Goal: Entertainment & Leisure: Browse casually

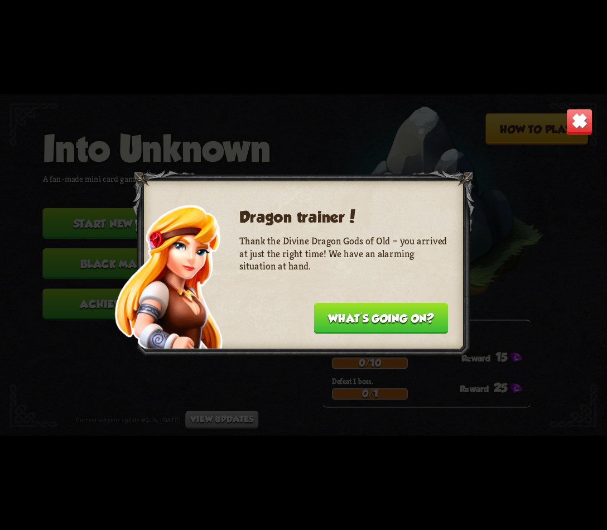
click at [368, 323] on button "What's going on?" at bounding box center [381, 318] width 134 height 31
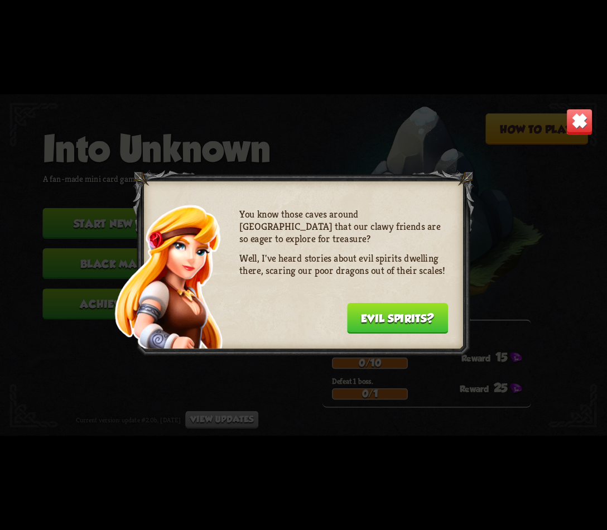
click at [368, 323] on button "Evil spirits?" at bounding box center [397, 318] width 101 height 31
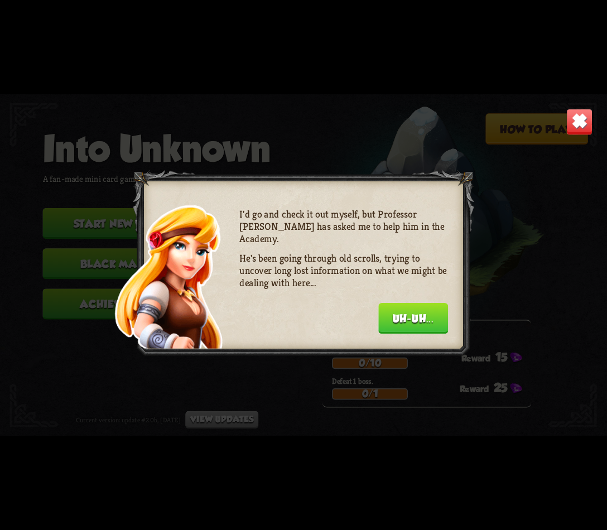
click at [400, 322] on button "Uh-uh..." at bounding box center [413, 318] width 70 height 31
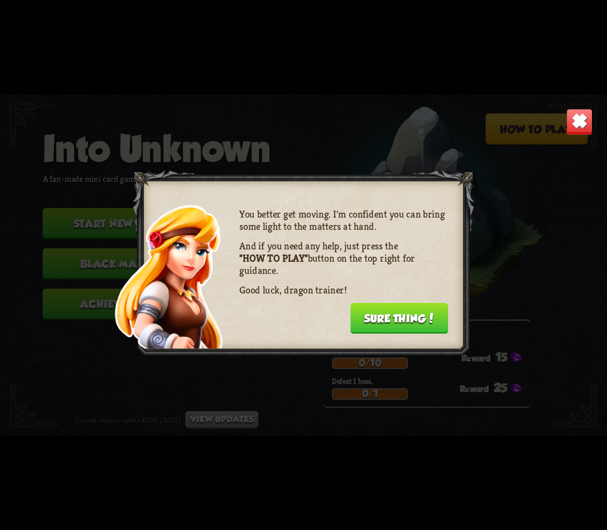
click at [415, 322] on button "Sure thing!" at bounding box center [399, 318] width 98 height 31
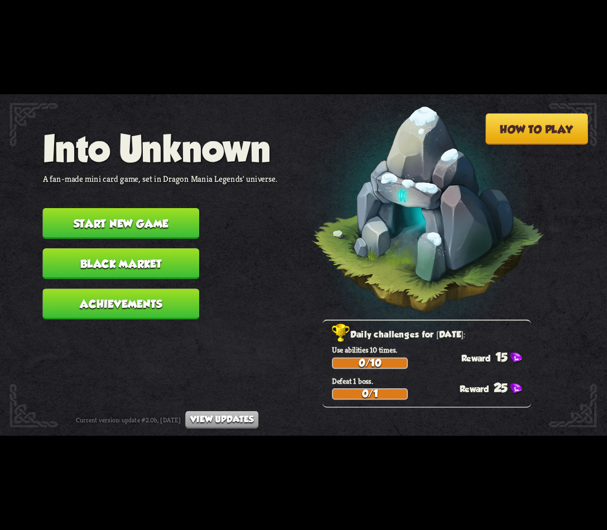
click at [144, 225] on button "Start new game" at bounding box center [121, 223] width 157 height 31
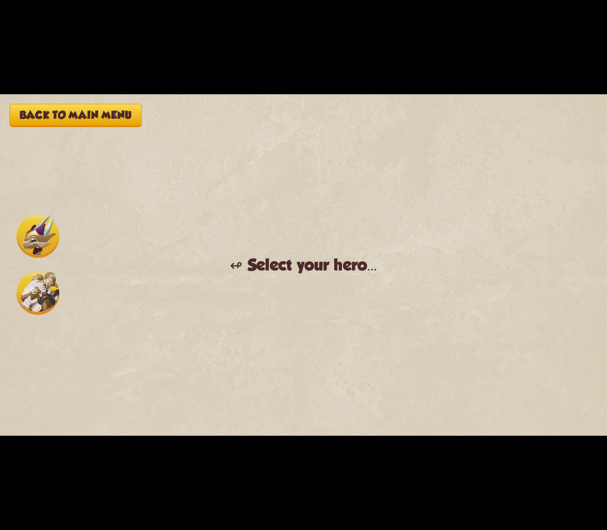
click at [35, 239] on img at bounding box center [38, 236] width 43 height 43
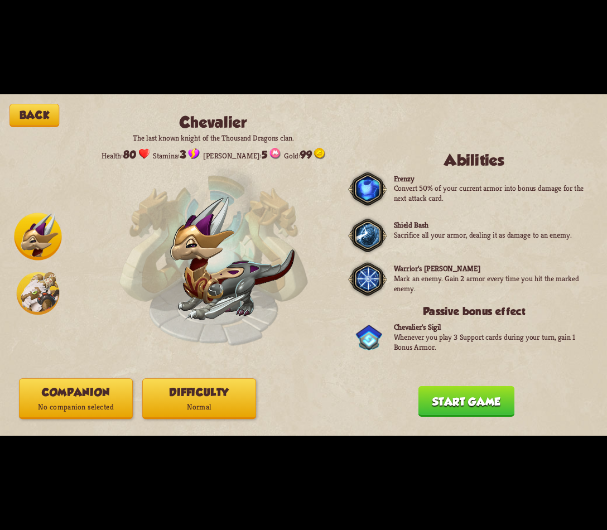
click at [452, 409] on button "Start game" at bounding box center [466, 401] width 96 height 31
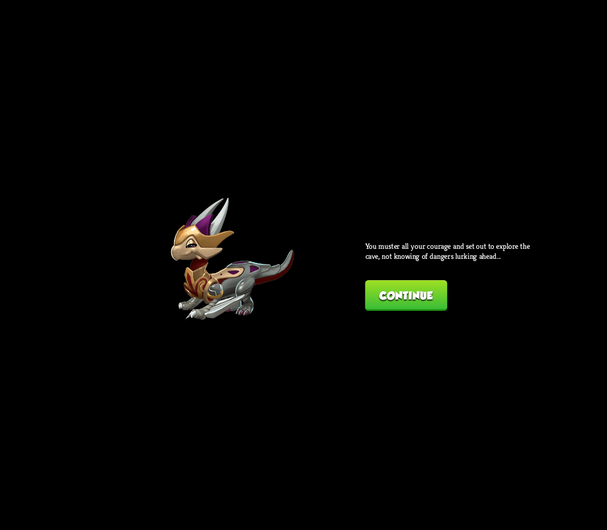
click at [404, 296] on button "Continue" at bounding box center [406, 295] width 82 height 31
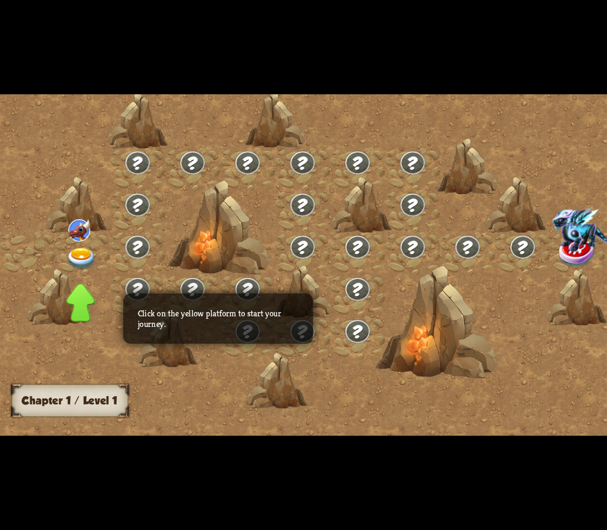
click at [558, 253] on img at bounding box center [577, 252] width 38 height 31
click at [558, 258] on img at bounding box center [577, 252] width 38 height 31
click at [75, 261] on img at bounding box center [81, 259] width 30 height 22
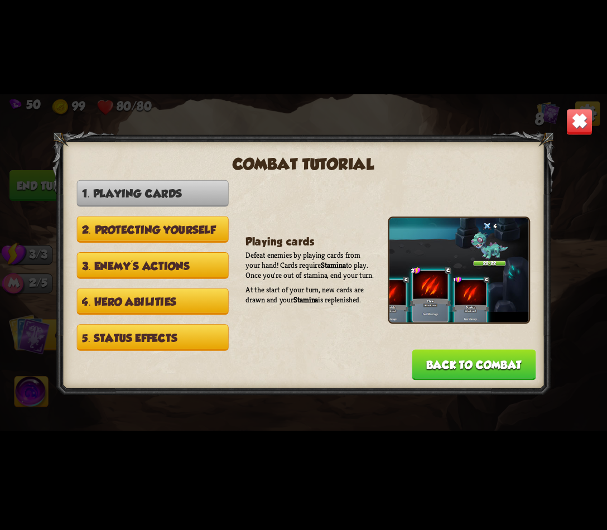
click at [473, 368] on button "Back to combat" at bounding box center [474, 364] width 124 height 31
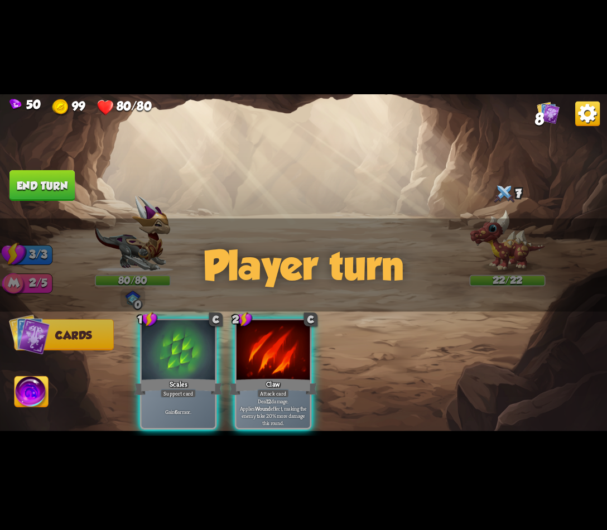
click at [265, 346] on div at bounding box center [273, 351] width 74 height 62
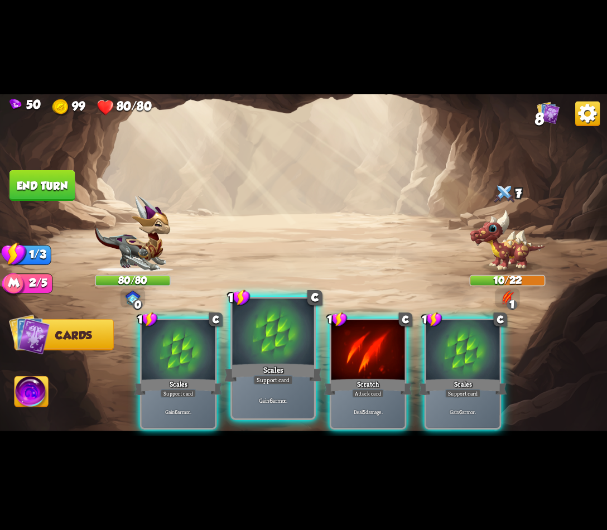
click at [294, 372] on div "Scales" at bounding box center [273, 372] width 98 height 22
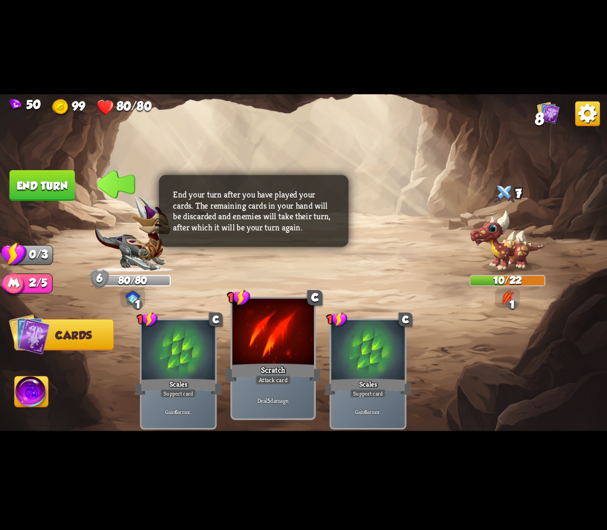
click at [292, 372] on div "Scratch" at bounding box center [273, 372] width 98 height 22
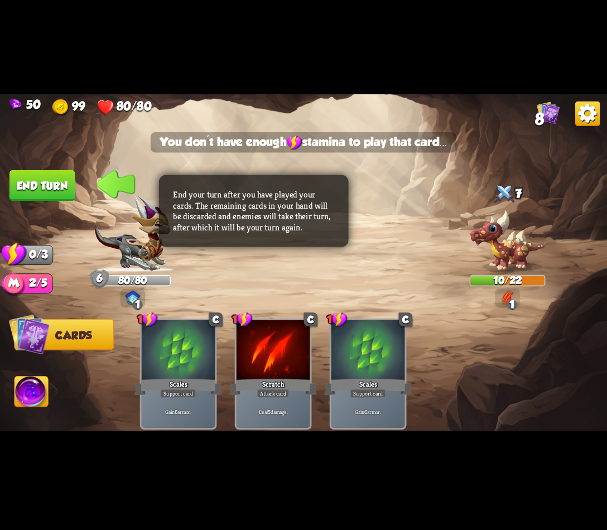
click at [52, 185] on button "End turn" at bounding box center [41, 185] width 65 height 31
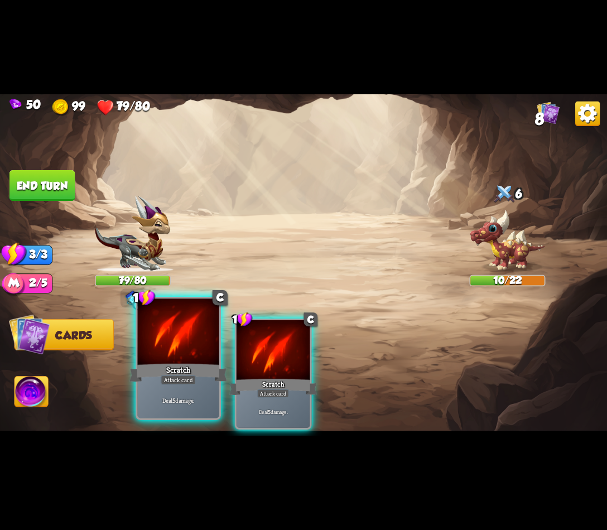
click at [194, 362] on div "Scratch" at bounding box center [178, 372] width 98 height 22
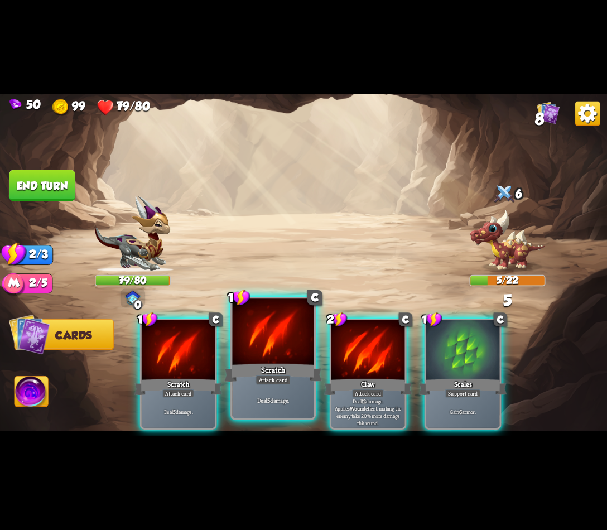
click at [268, 374] on div "Scratch" at bounding box center [273, 372] width 98 height 22
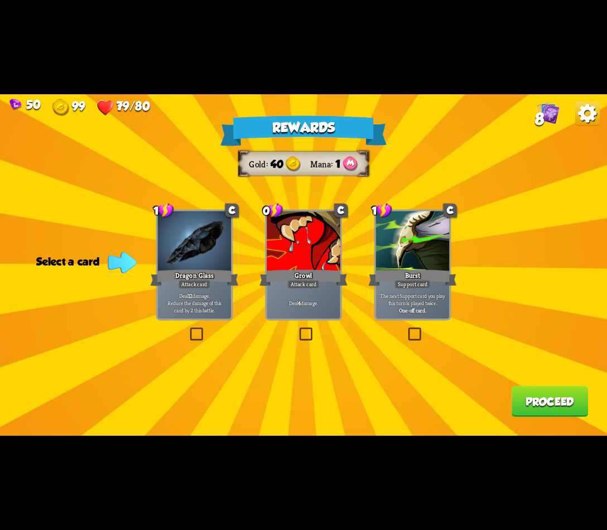
click at [406, 329] on label at bounding box center [406, 329] width 0 height 0
click at [0, 0] on input "checkbox" at bounding box center [0, 0] width 0 height 0
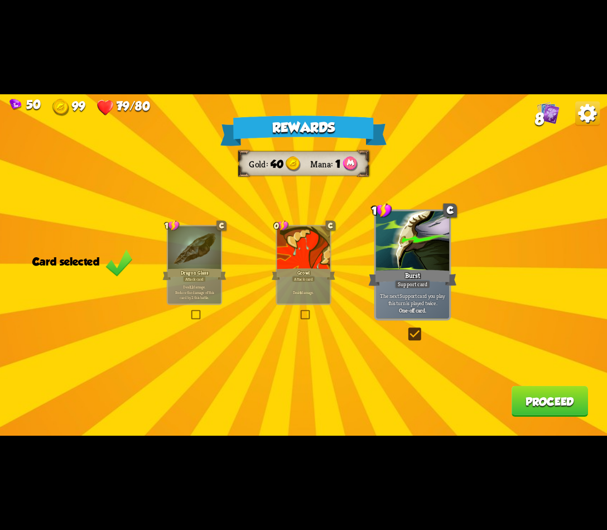
click at [201, 292] on p "Deal 12 damage. Reduce the damage of this card by 2 this battle." at bounding box center [194, 292] width 50 height 16
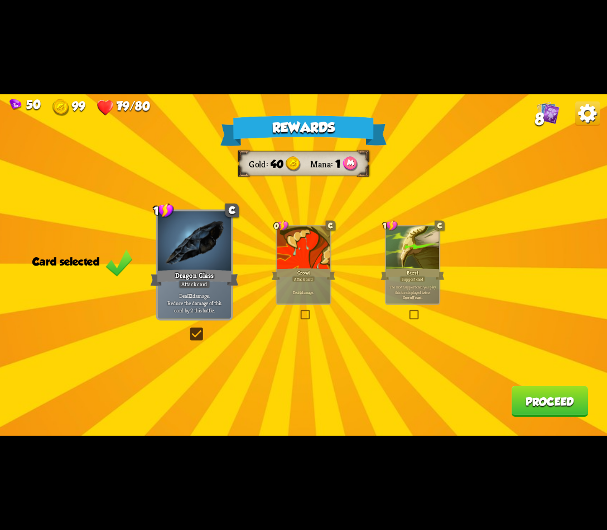
click at [407, 290] on p "The next Support card you play this turn is played twice." at bounding box center [412, 289] width 50 height 11
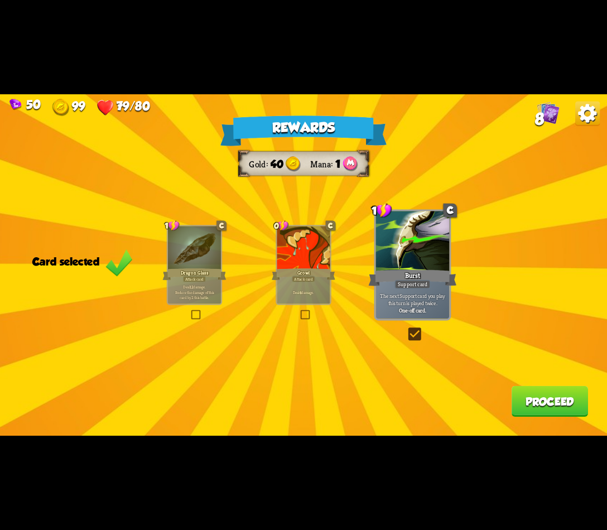
click at [536, 406] on button "Proceed" at bounding box center [549, 401] width 76 height 31
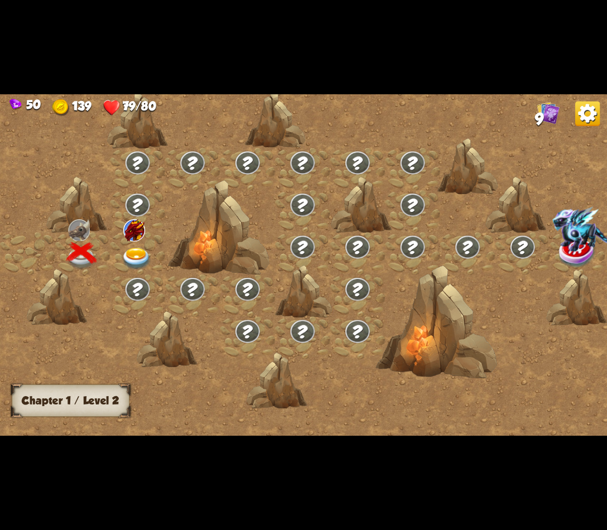
click at [138, 255] on img at bounding box center [137, 259] width 30 height 22
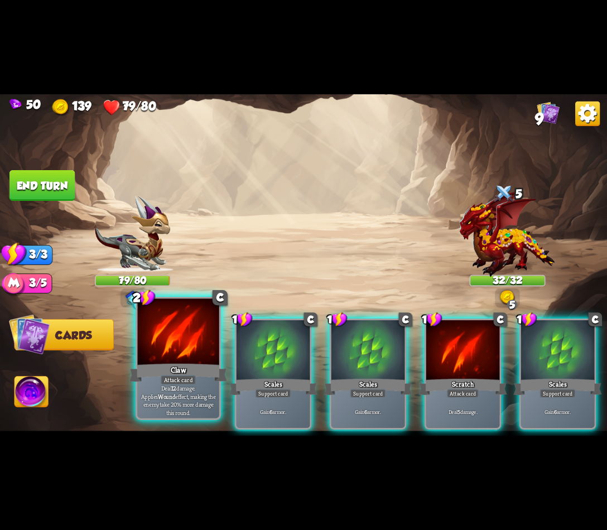
click at [197, 359] on div at bounding box center [178, 332] width 81 height 69
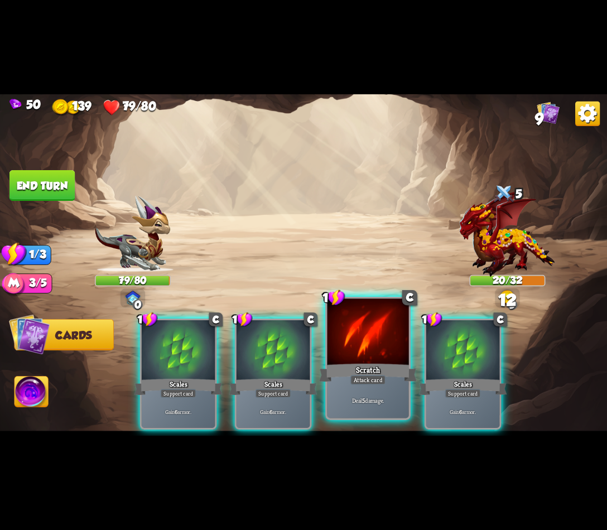
click at [381, 371] on div "Scratch" at bounding box center [368, 372] width 98 height 22
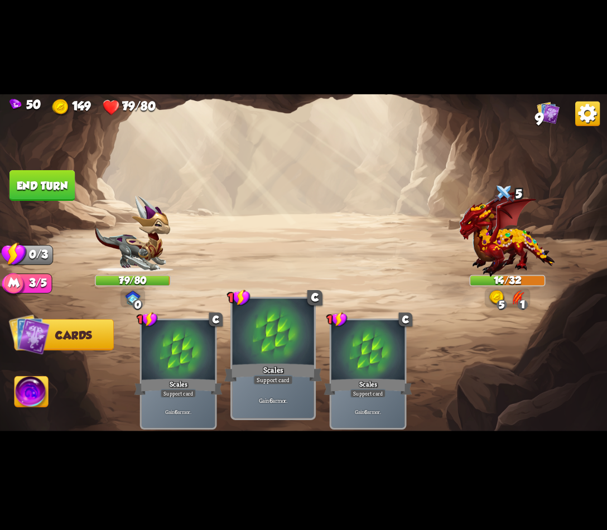
click at [255, 371] on div "Scales" at bounding box center [273, 372] width 98 height 22
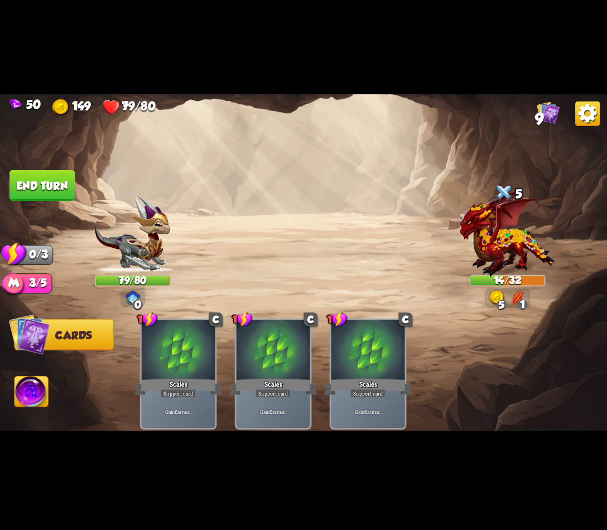
click at [26, 185] on button "End turn" at bounding box center [41, 185] width 65 height 31
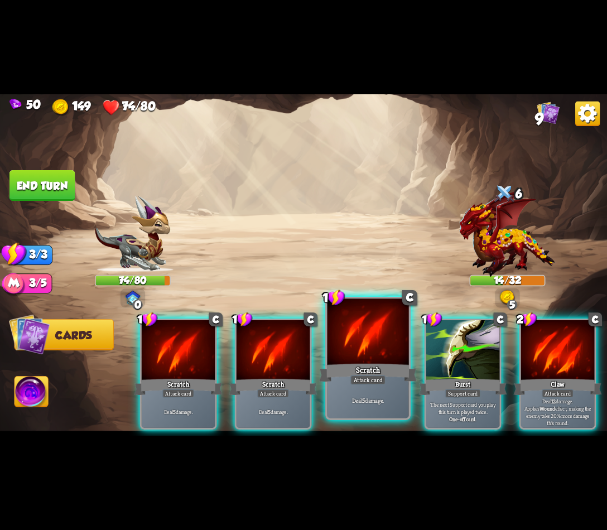
click at [373, 363] on div "Scratch" at bounding box center [368, 372] width 98 height 22
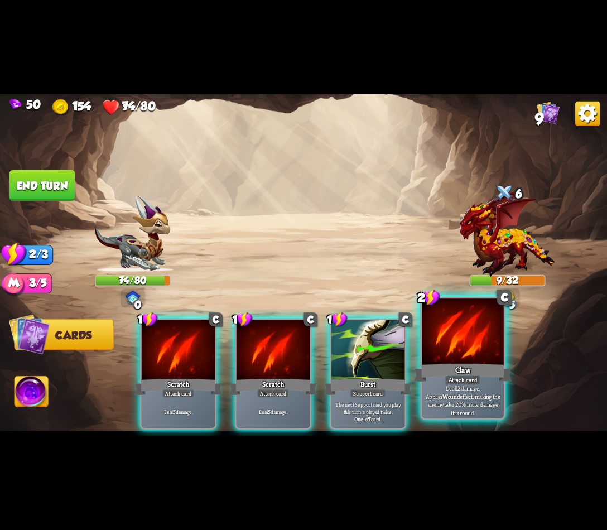
click at [445, 374] on div "Claw" at bounding box center [463, 372] width 98 height 22
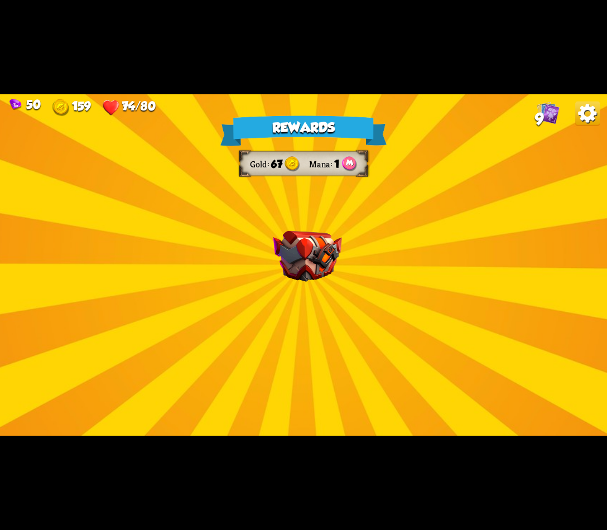
click at [267, 316] on div "Rewards Gold 67 Mana 1 Select a card 2 C Tactical Strike Attack card Deal 7 dam…" at bounding box center [303, 264] width 607 height 341
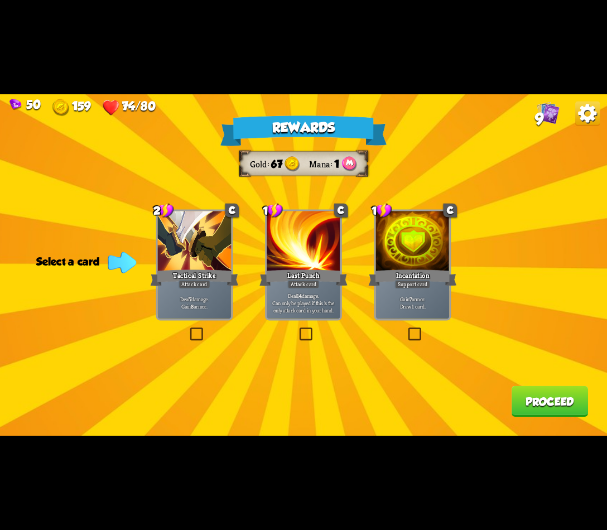
click at [311, 312] on span "Can only be played if this is the only attack card in your hand." at bounding box center [304, 306] width 70 height 14
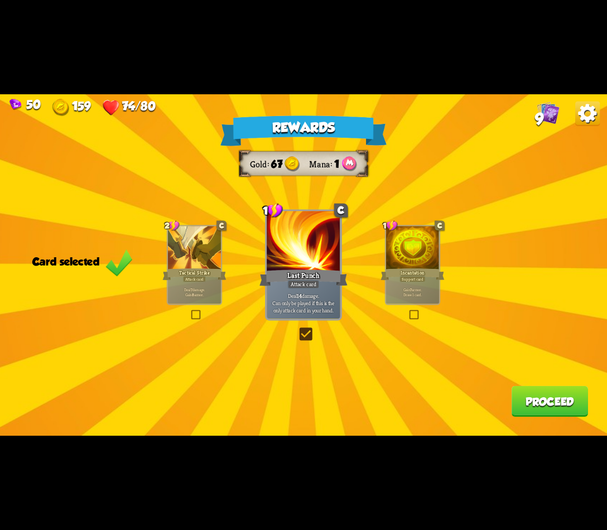
click at [512, 395] on button "Proceed" at bounding box center [549, 401] width 76 height 31
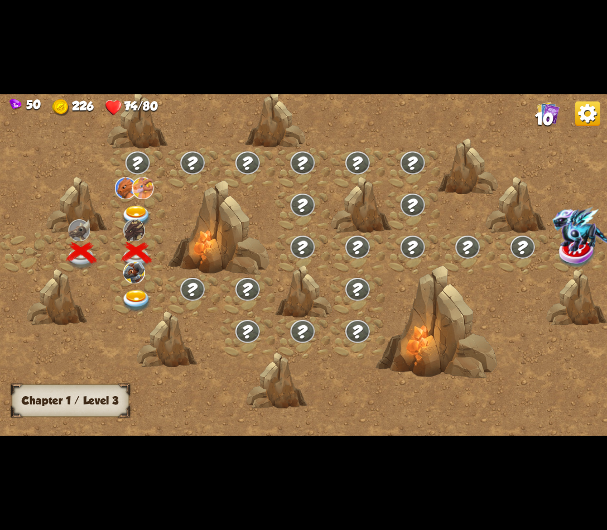
click at [588, 115] on img at bounding box center [587, 113] width 25 height 25
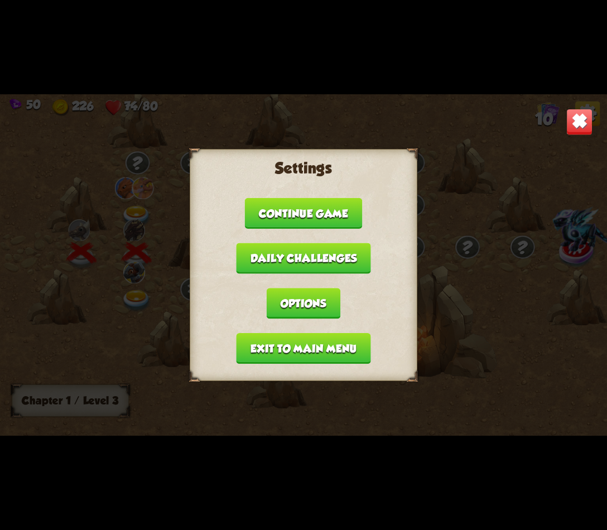
click at [287, 336] on button "Exit to main menu" at bounding box center [303, 348] width 134 height 31
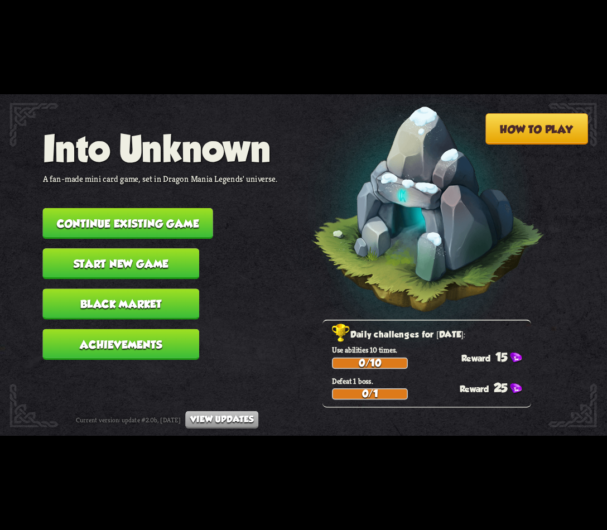
click at [148, 313] on button "Black Market" at bounding box center [121, 304] width 157 height 31
